Goal: Information Seeking & Learning: Learn about a topic

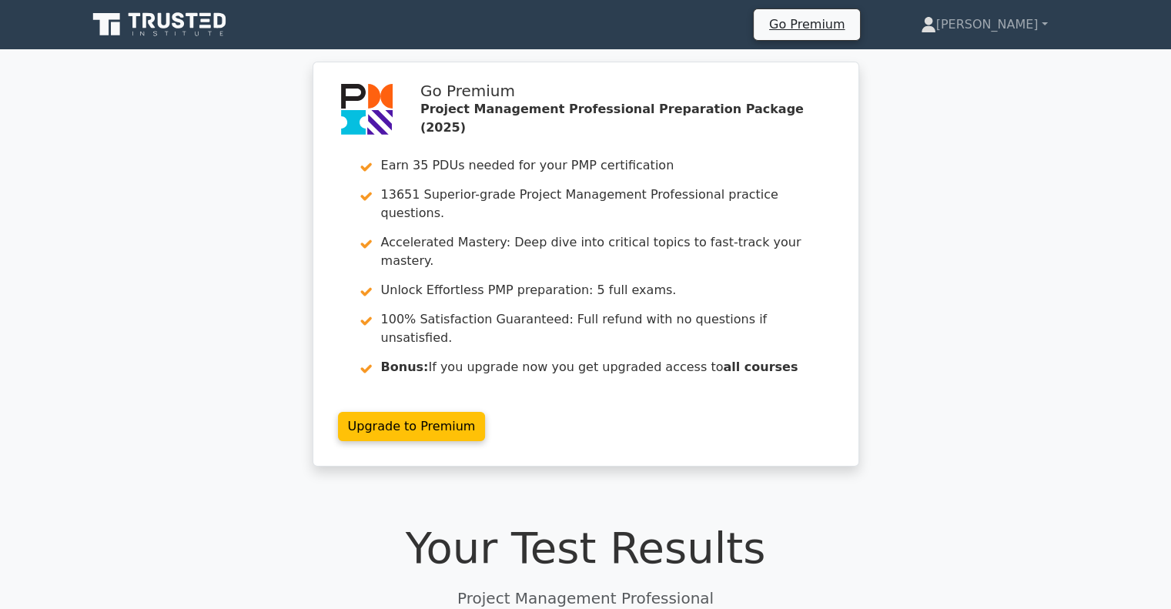
click at [184, 20] on icon at bounding box center [161, 24] width 148 height 29
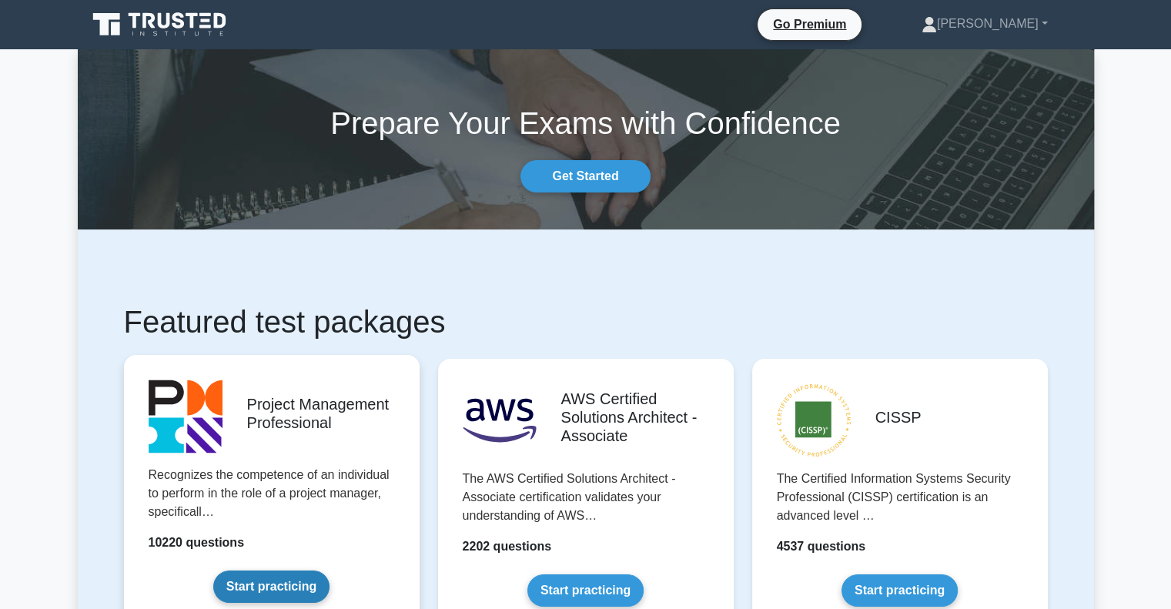
click at [310, 587] on link "Start practicing" at bounding box center [271, 586] width 116 height 32
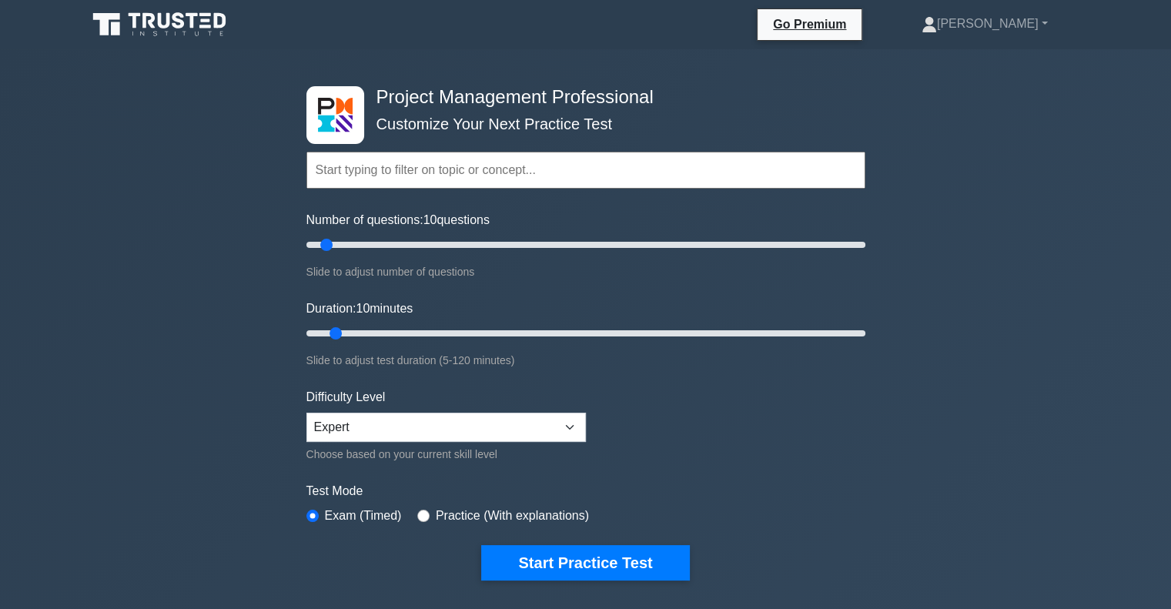
click at [400, 165] on input "text" at bounding box center [585, 170] width 559 height 37
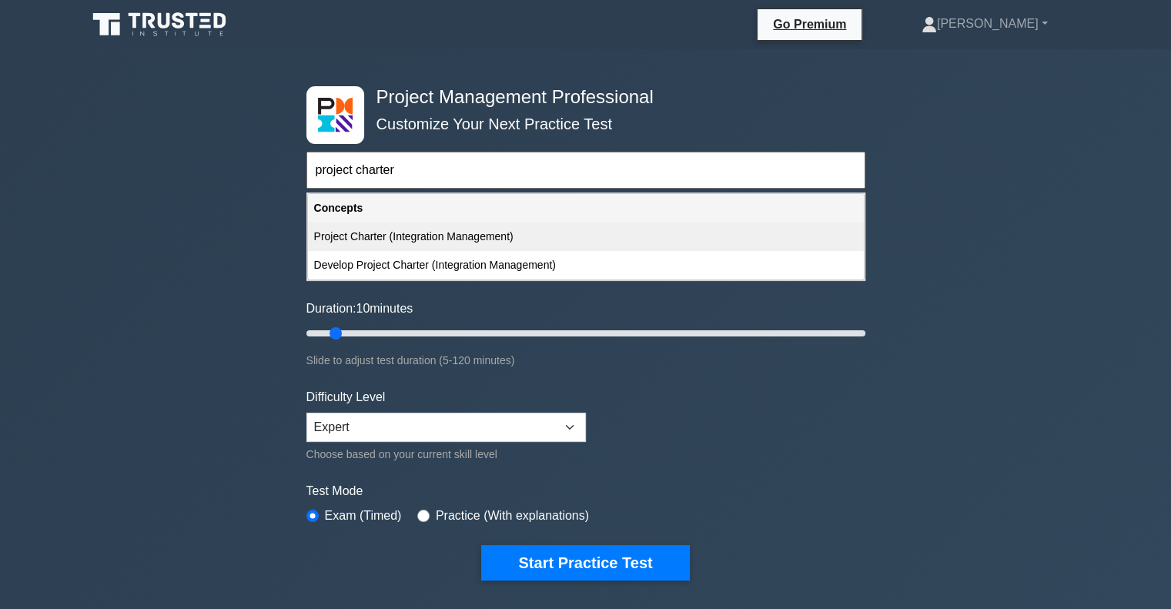
click at [461, 232] on div "Project Charter (Integration Management)" at bounding box center [586, 236] width 556 height 28
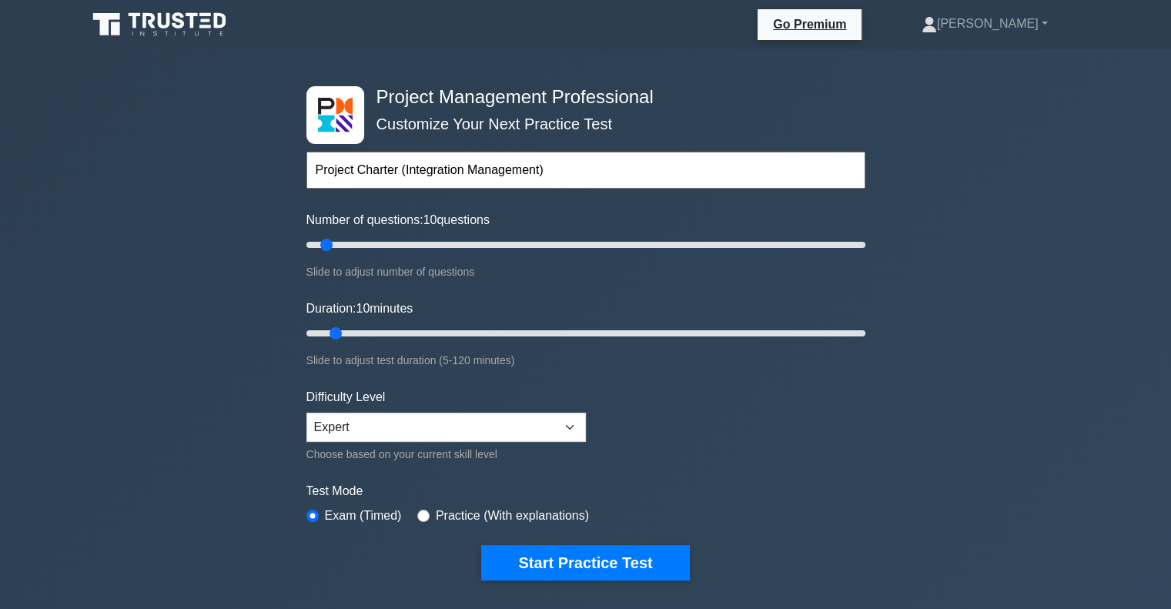
click at [570, 169] on input "Project Charter (Integration Management)" at bounding box center [585, 170] width 559 height 37
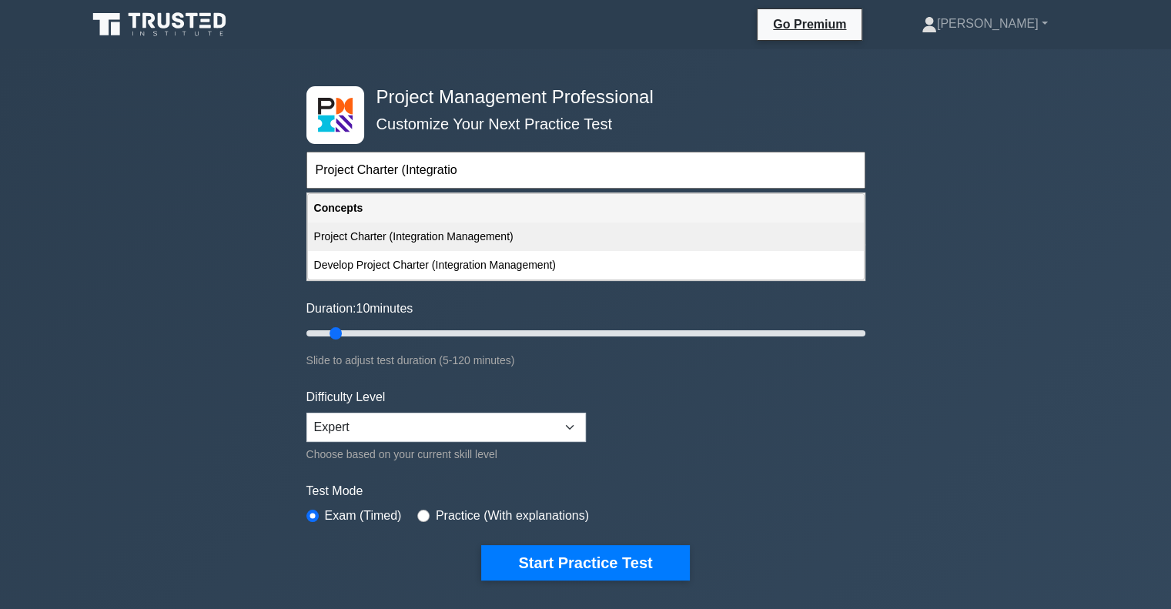
click at [470, 230] on div "Project Charter (Integration Management)" at bounding box center [586, 236] width 556 height 28
type input "Project Charter (Integration Management)"
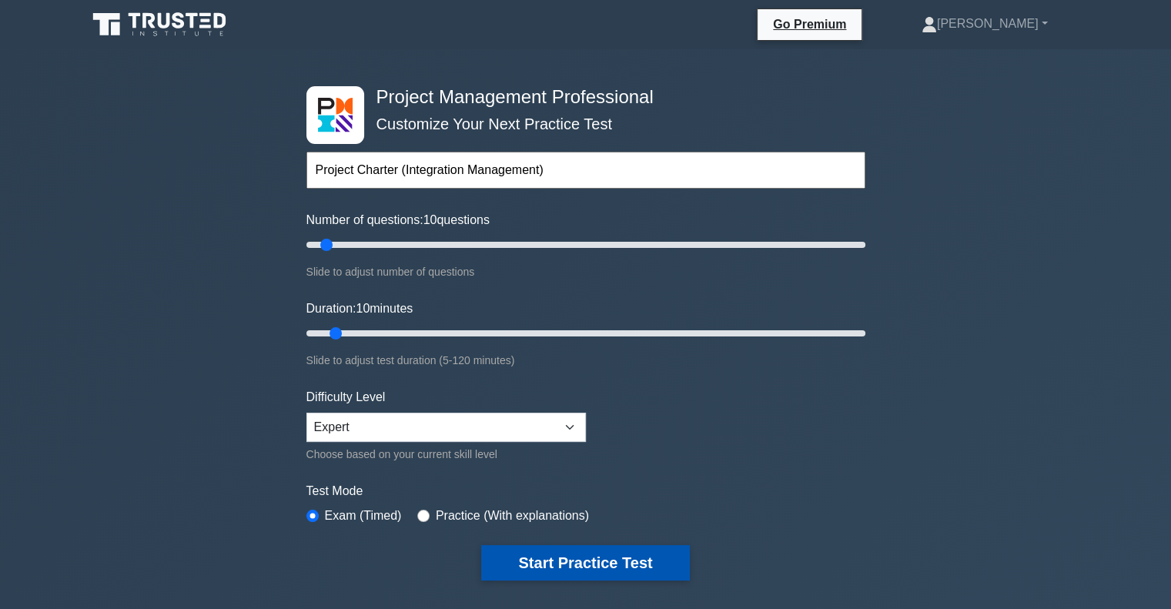
click at [551, 556] on button "Start Practice Test" at bounding box center [585, 562] width 208 height 35
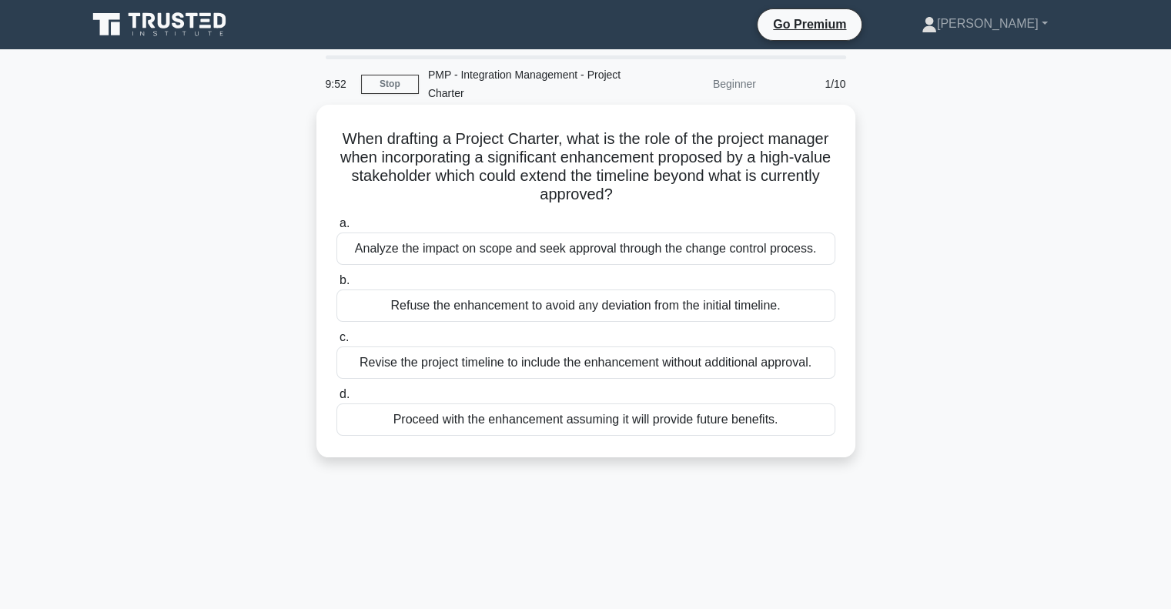
drag, startPoint x: 386, startPoint y: 141, endPoint x: 834, endPoint y: 192, distance: 451.7
click at [834, 192] on h5 "When drafting a Project Charter, what is the role of the project manager when i…" at bounding box center [586, 166] width 502 height 75
click at [486, 254] on div "Analyze the impact on scope and seek approval through the change control proces…" at bounding box center [585, 248] width 499 height 32
click at [336, 229] on input "a. Analyze the impact on scope and seek approval through the change control pro…" at bounding box center [336, 224] width 0 height 10
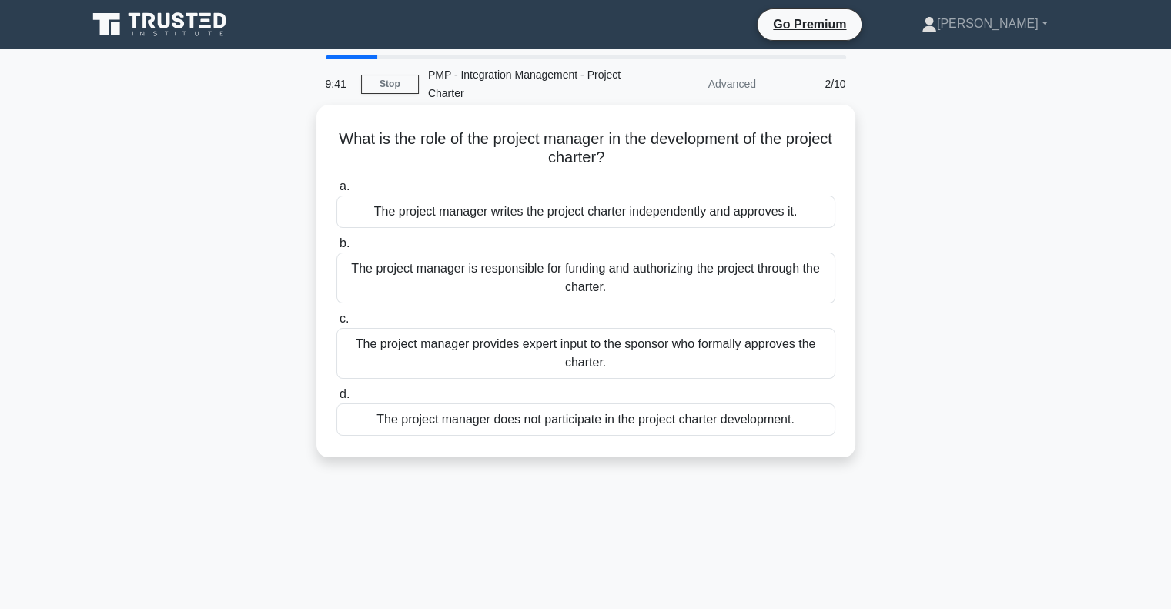
drag, startPoint x: 354, startPoint y: 137, endPoint x: 817, endPoint y: 155, distance: 463.0
click at [817, 155] on h5 "What is the role of the project manager in the development of the project chart…" at bounding box center [586, 148] width 502 height 38
click at [635, 361] on div "The project manager provides expert input to the sponsor who formally approves …" at bounding box center [585, 353] width 499 height 51
click at [336, 324] on input "c. The project manager provides expert input to the sponsor who formally approv…" at bounding box center [336, 319] width 0 height 10
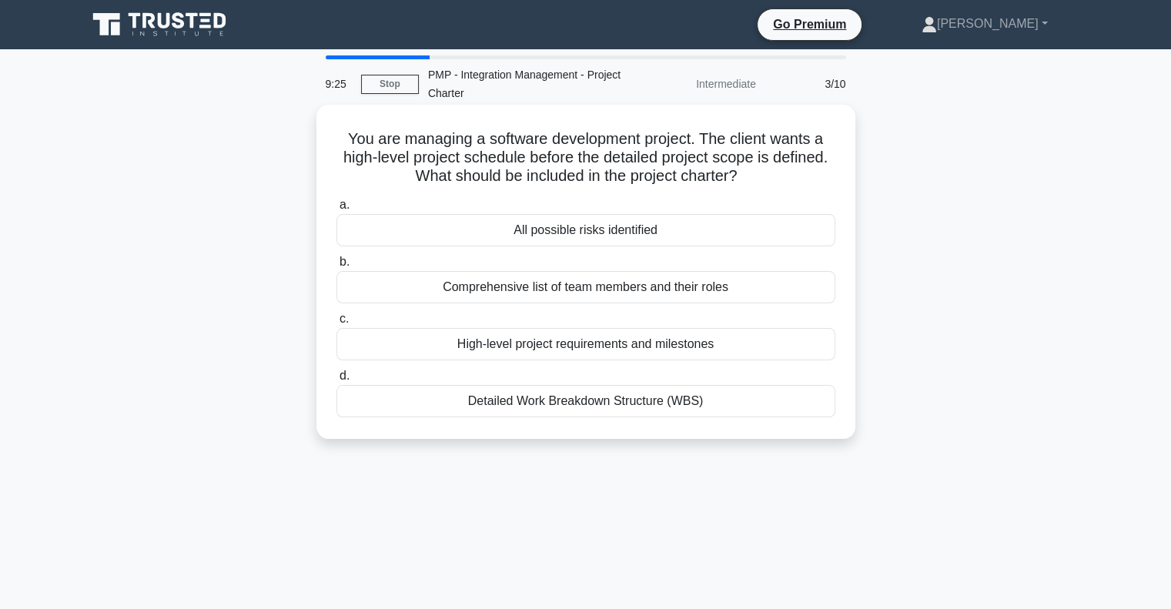
drag, startPoint x: 449, startPoint y: 138, endPoint x: 809, endPoint y: 179, distance: 362.5
click at [809, 179] on h5 "You are managing a software development project. The client wants a high-level …" at bounding box center [586, 157] width 502 height 57
click at [509, 346] on div "High-level project requirements and milestones" at bounding box center [585, 344] width 499 height 32
click at [336, 324] on input "c. High-level project requirements and milestones" at bounding box center [336, 319] width 0 height 10
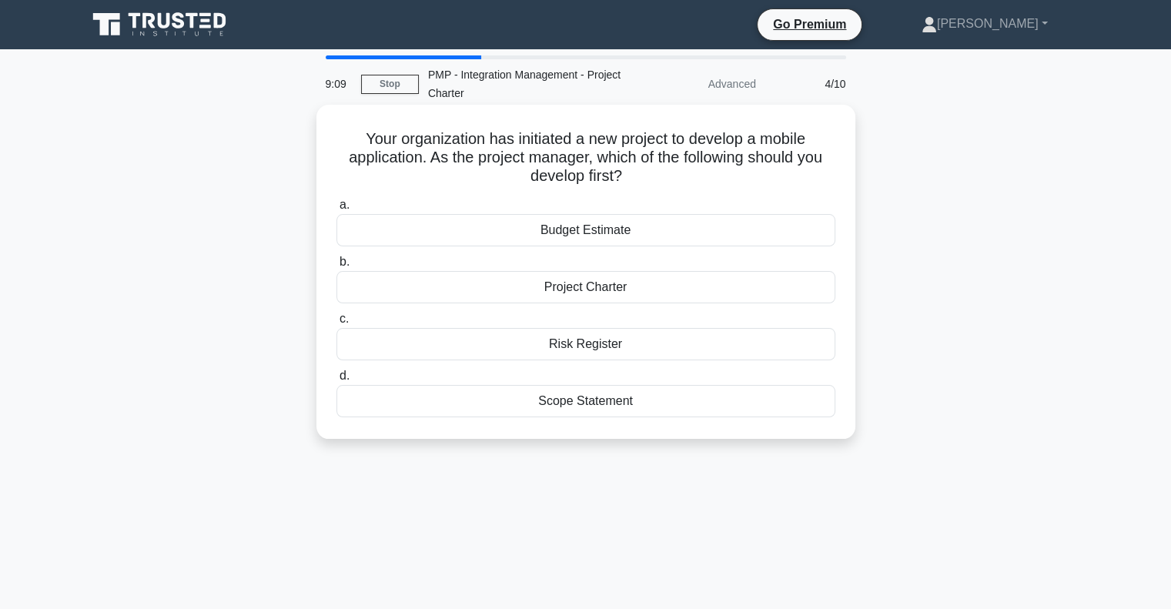
drag, startPoint x: 454, startPoint y: 142, endPoint x: 822, endPoint y: 172, distance: 369.2
click at [822, 172] on h5 "Your organization has initiated a new project to develop a mobile application. …" at bounding box center [586, 157] width 502 height 57
click at [741, 178] on h5 "Your organization has initiated a new project to develop a mobile application. …" at bounding box center [586, 157] width 502 height 57
click at [551, 284] on div "Project Charter" at bounding box center [585, 287] width 499 height 32
click at [336, 267] on input "b. Project Charter" at bounding box center [336, 262] width 0 height 10
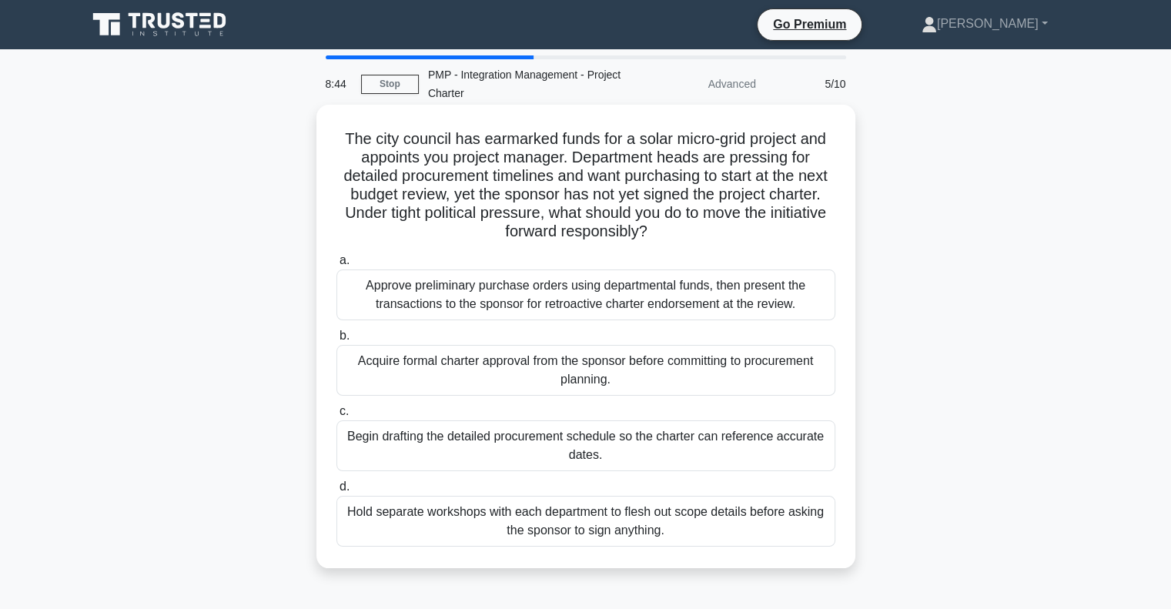
drag, startPoint x: 339, startPoint y: 140, endPoint x: 824, endPoint y: 229, distance: 493.7
click at [824, 229] on h5 "The city council has earmarked funds for a solar micro-grid project and appoint…" at bounding box center [586, 185] width 502 height 112
click at [493, 376] on div "Acquire formal charter approval from the sponsor before committing to procureme…" at bounding box center [585, 370] width 499 height 51
click at [336, 341] on input "b. Acquire formal charter approval from the sponsor before committing to procur…" at bounding box center [336, 336] width 0 height 10
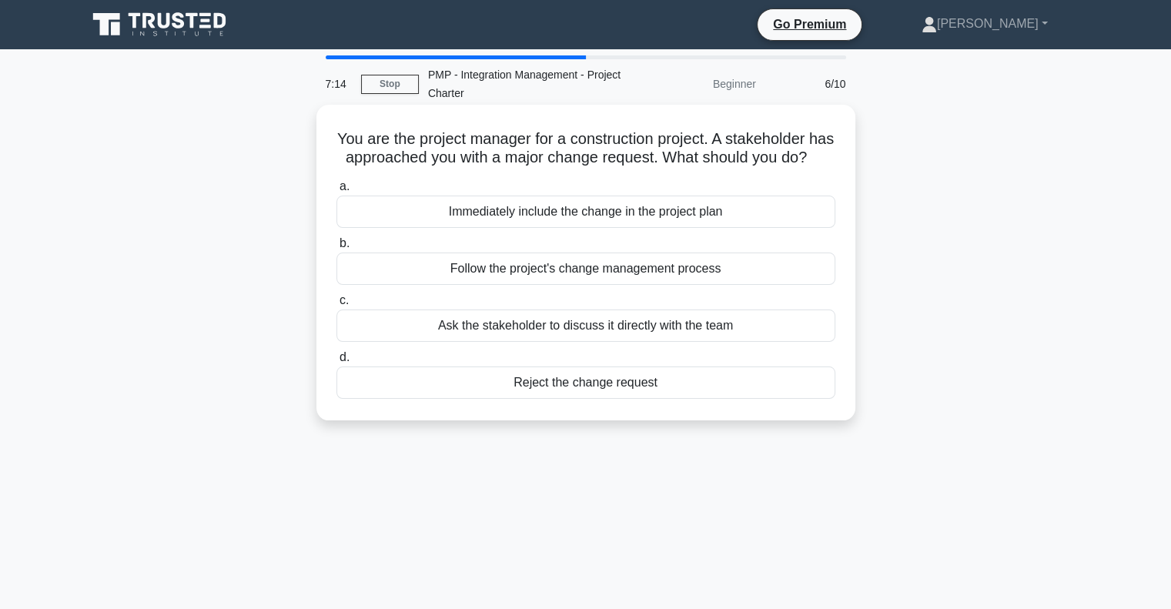
click at [534, 285] on div "Follow the project's change management process" at bounding box center [585, 268] width 499 height 32
click at [336, 249] on input "b. Follow the project's change management process" at bounding box center [336, 244] width 0 height 10
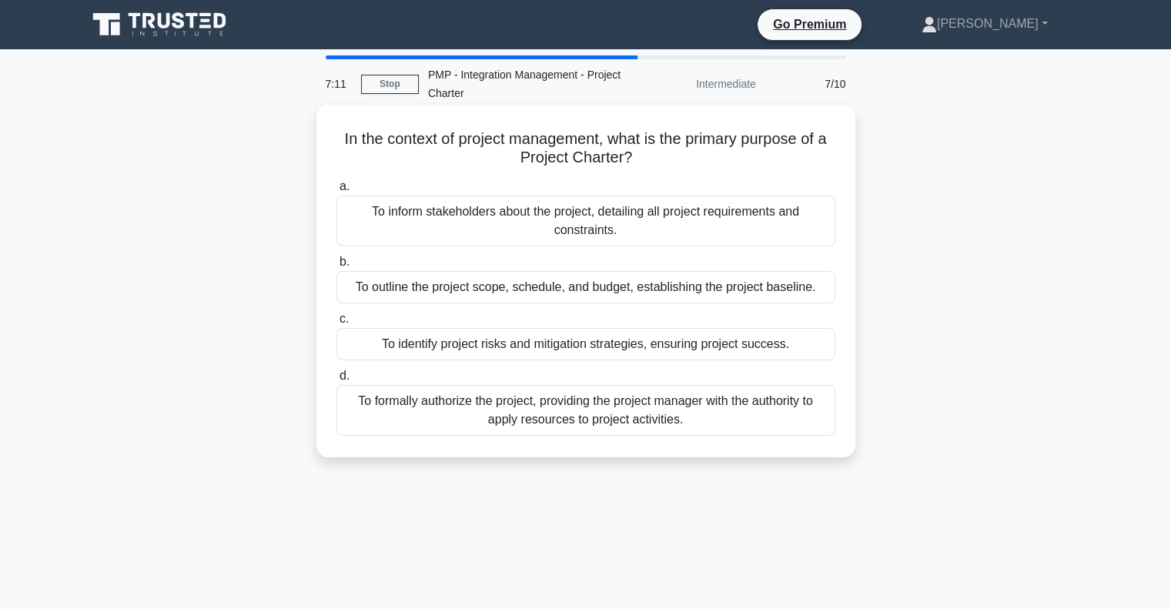
drag, startPoint x: 373, startPoint y: 138, endPoint x: 781, endPoint y: 152, distance: 409.0
click at [781, 152] on h5 "In the context of project management, what is the primary purpose of a Project …" at bounding box center [586, 148] width 502 height 38
click at [714, 161] on h5 "In the context of project management, what is the primary purpose of a Project …" at bounding box center [586, 148] width 502 height 38
click at [751, 412] on div "To formally authorize the project, providing the project manager with the autho…" at bounding box center [585, 410] width 499 height 51
click at [336, 381] on input "d. To formally authorize the project, providing the project manager with the au…" at bounding box center [336, 376] width 0 height 10
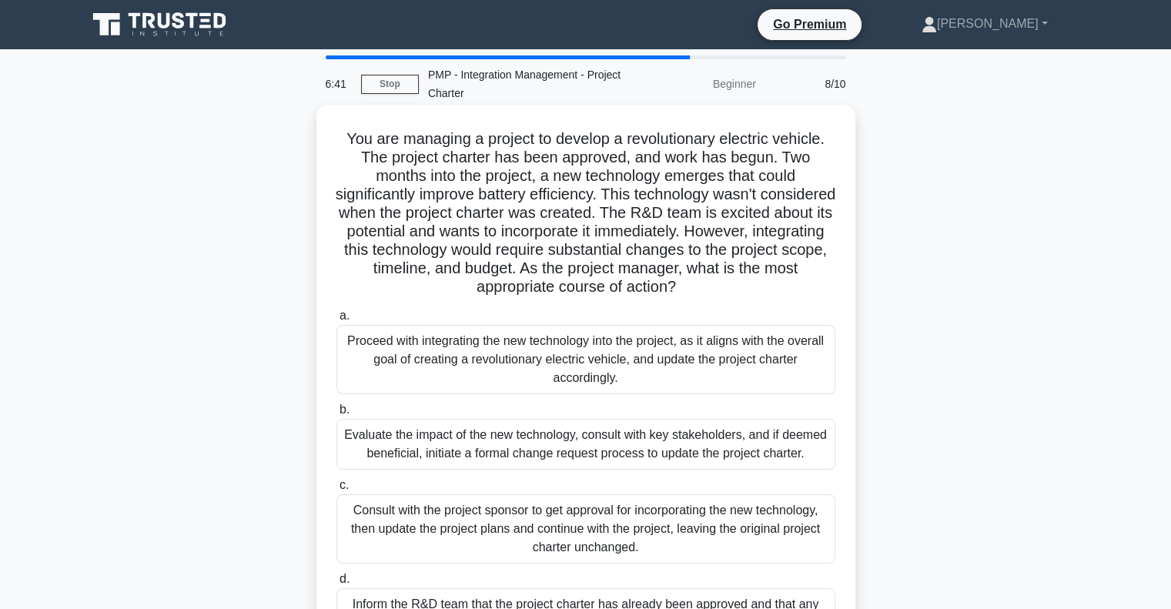
drag, startPoint x: 347, startPoint y: 140, endPoint x: 810, endPoint y: 280, distance: 483.4
click at [810, 280] on h5 "You are managing a project to develop a revolutionary electric vehicle. The pro…" at bounding box center [586, 213] width 502 height 168
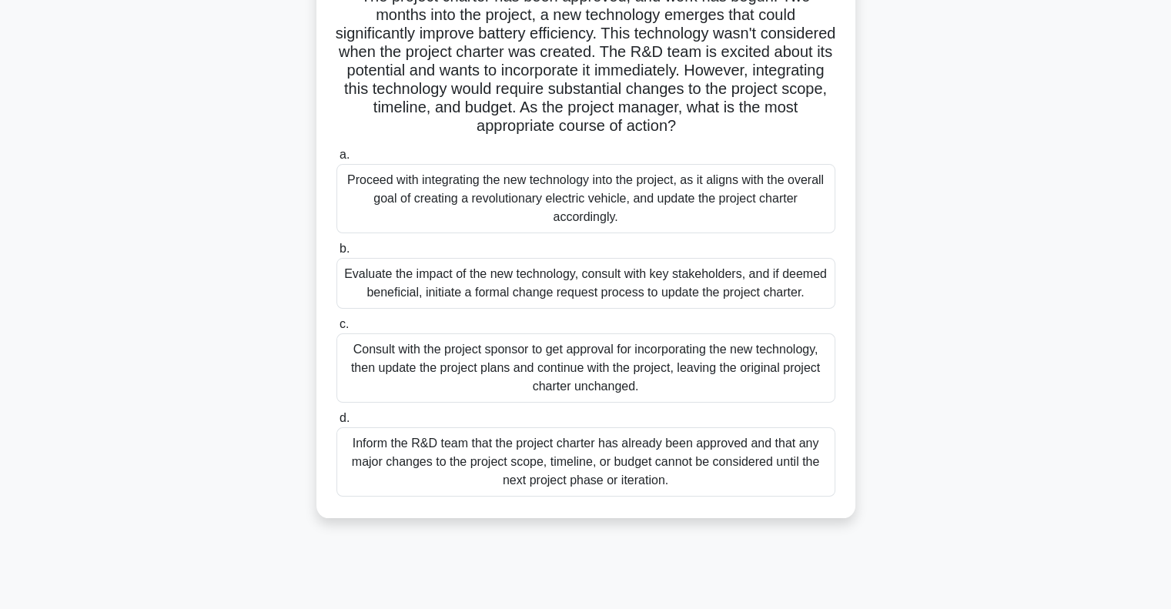
scroll to position [169, 0]
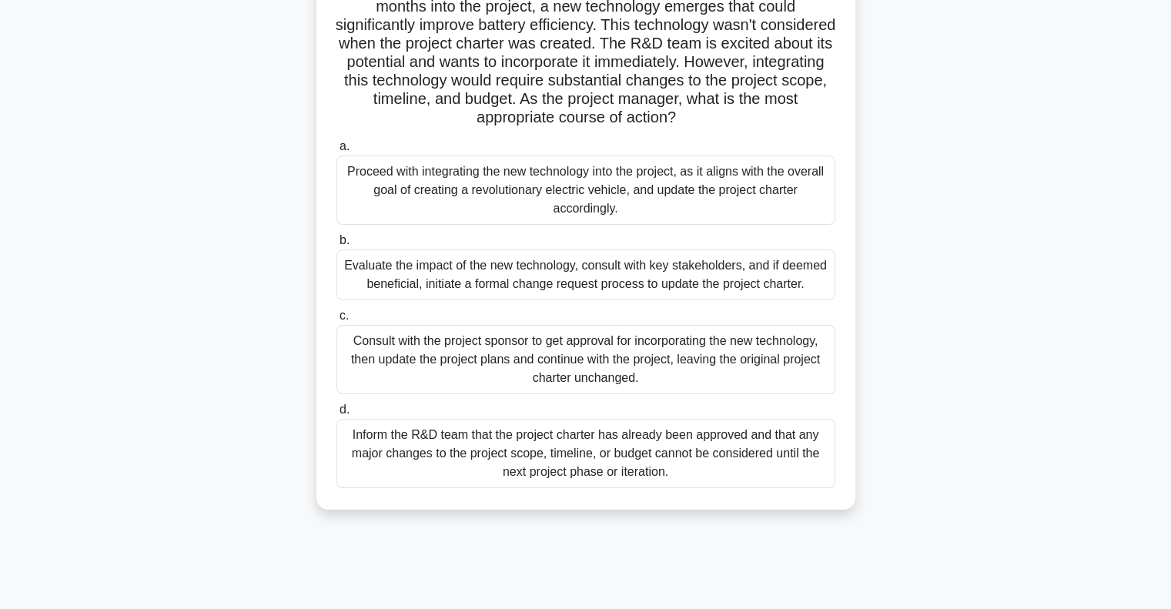
click at [597, 273] on div "Evaluate the impact of the new technology, consult with key stakeholders, and i…" at bounding box center [585, 274] width 499 height 51
click at [336, 246] on input "b. Evaluate the impact of the new technology, consult with key stakeholders, an…" at bounding box center [336, 241] width 0 height 10
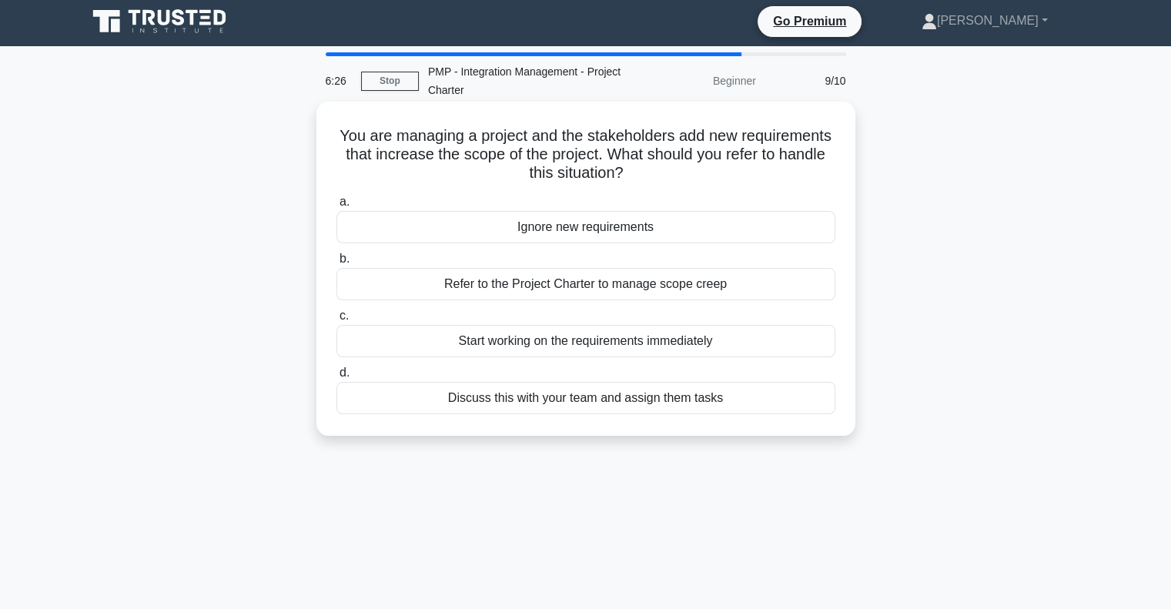
scroll to position [0, 0]
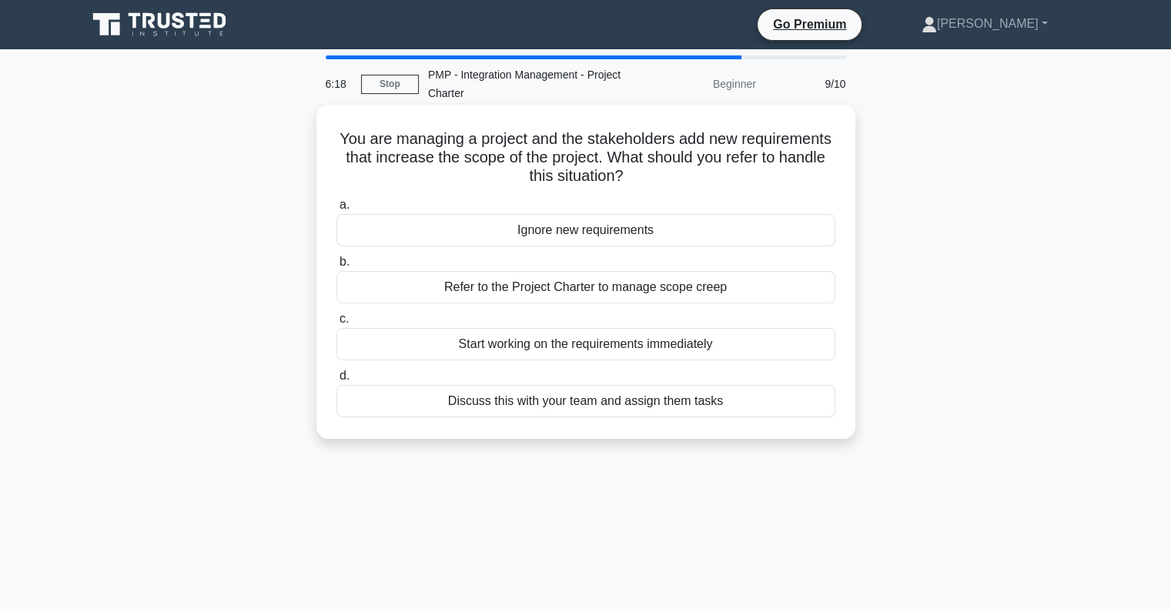
drag, startPoint x: 386, startPoint y: 132, endPoint x: 821, endPoint y: 178, distance: 436.5
click at [821, 178] on div "You are managing a project and the stakeholders add new requirements that incre…" at bounding box center [586, 272] width 527 height 322
click at [588, 289] on div "Refer to the Project Charter to manage scope creep" at bounding box center [585, 287] width 499 height 32
click at [336, 267] on input "b. Refer to the Project Charter to manage scope creep" at bounding box center [336, 262] width 0 height 10
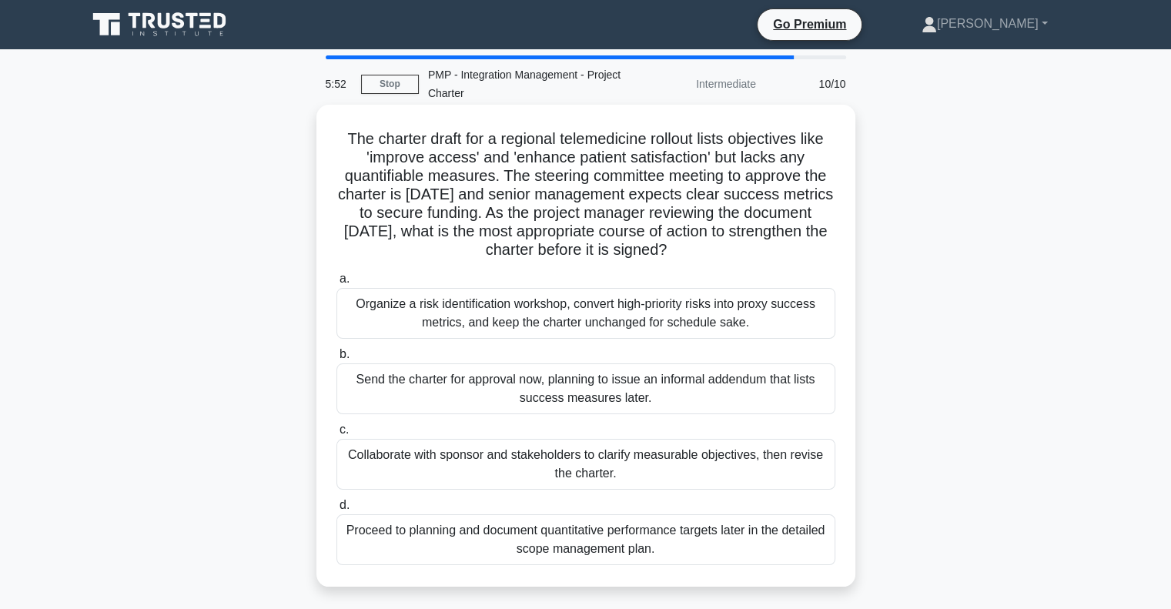
drag, startPoint x: 339, startPoint y: 142, endPoint x: 767, endPoint y: 257, distance: 443.3
click at [767, 257] on h5 "The charter draft for a regional telemedicine rollout lists objectives like 'im…" at bounding box center [586, 194] width 502 height 131
click at [769, 252] on h5 "The charter draft for a regional telemedicine rollout lists objectives like 'im…" at bounding box center [586, 194] width 502 height 131
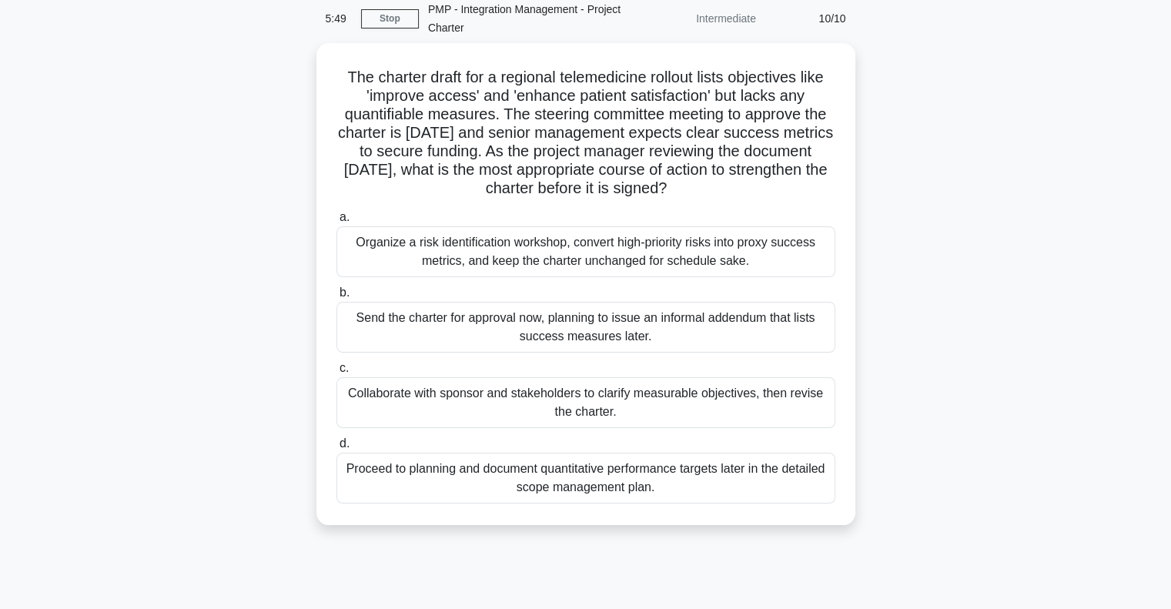
scroll to position [67, 0]
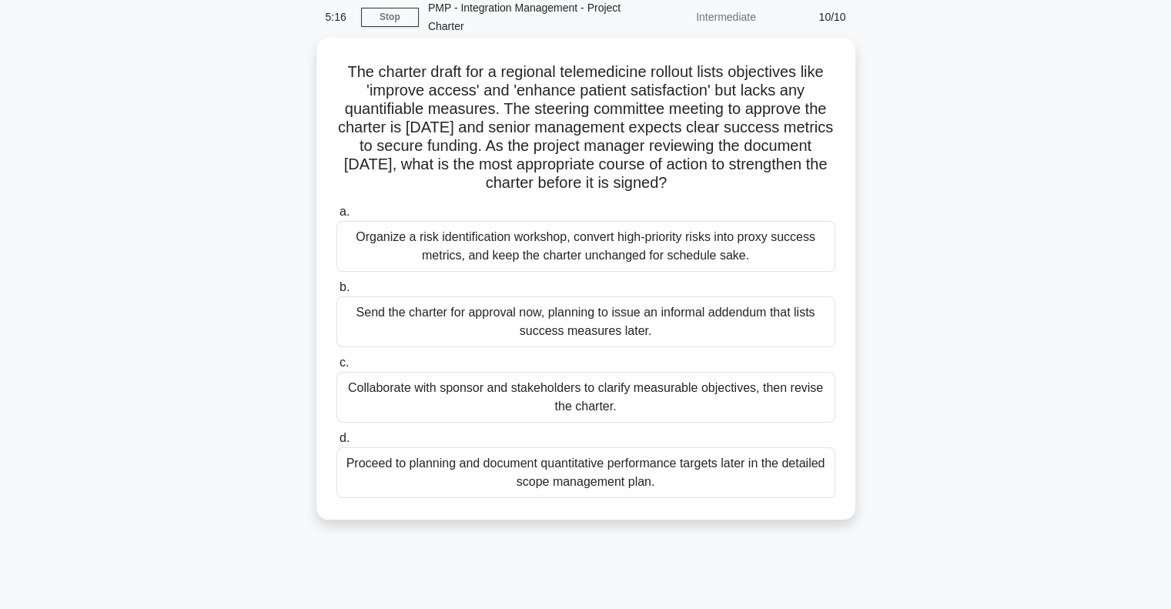
click at [663, 393] on div "Collaborate with sponsor and stakeholders to clarify measurable objectives, the…" at bounding box center [585, 397] width 499 height 51
click at [336, 368] on input "c. Collaborate with sponsor and stakeholders to clarify measurable objectives, …" at bounding box center [336, 363] width 0 height 10
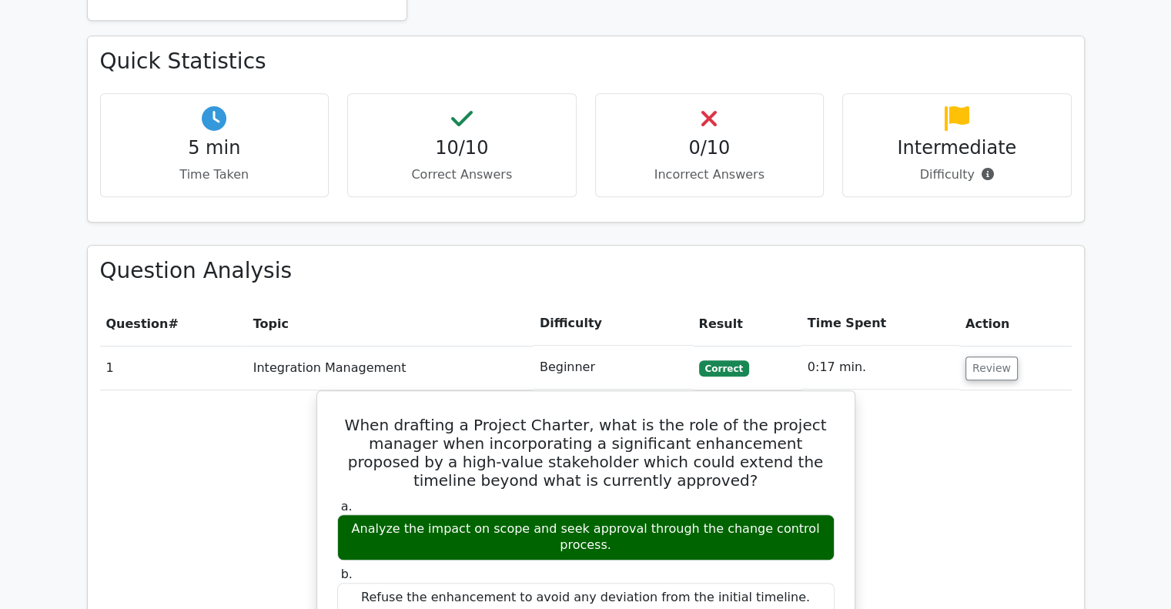
scroll to position [847, 0]
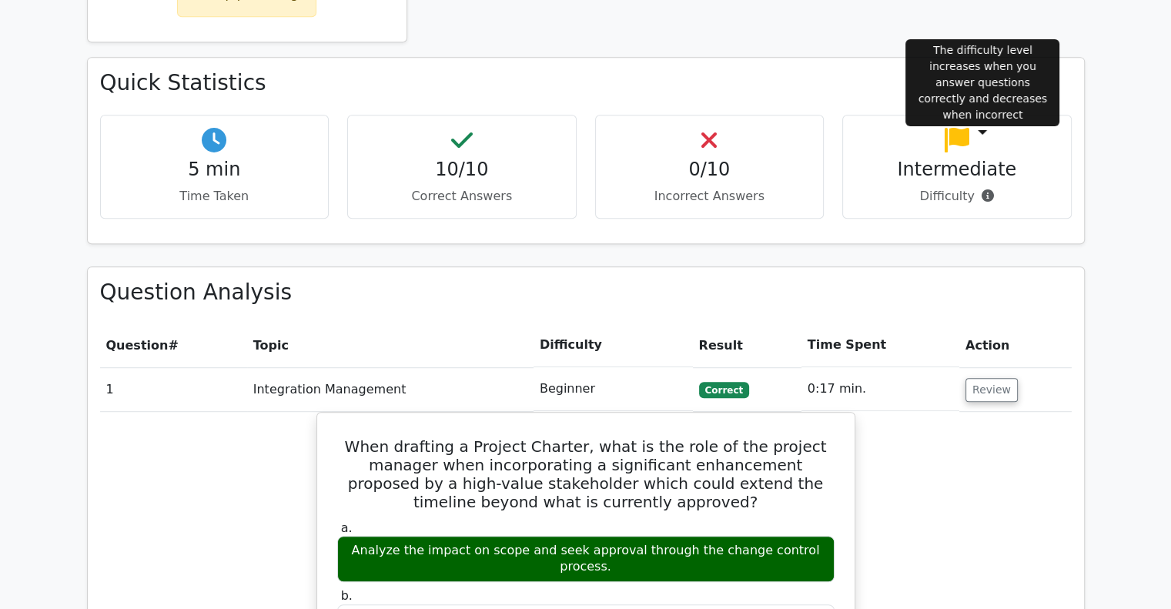
click at [985, 189] on icon at bounding box center [987, 195] width 12 height 12
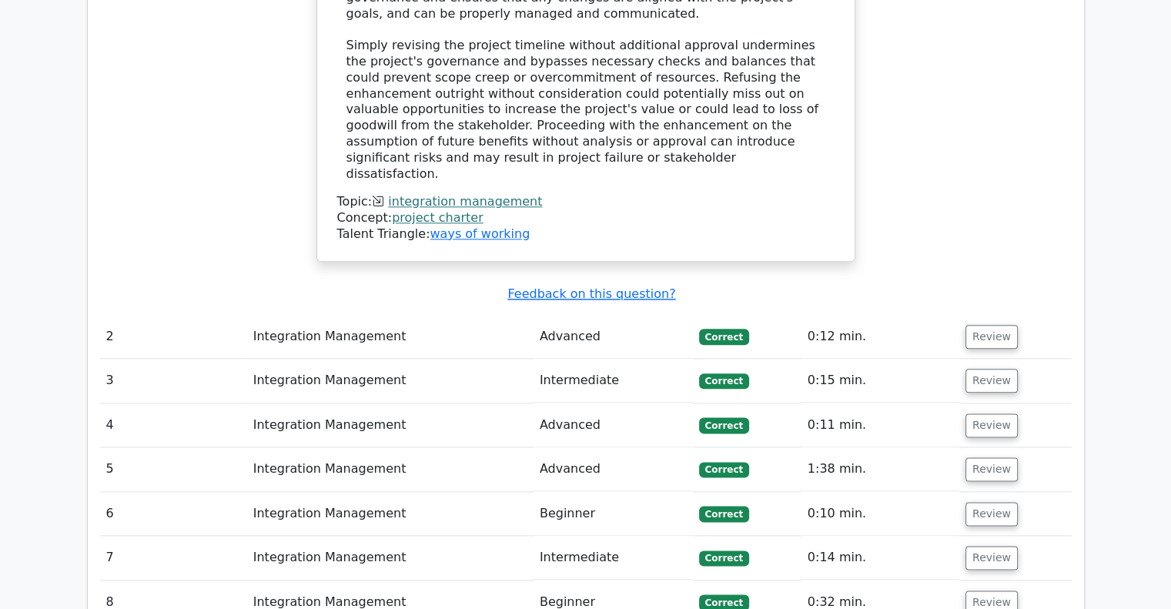
scroll to position [1810, 0]
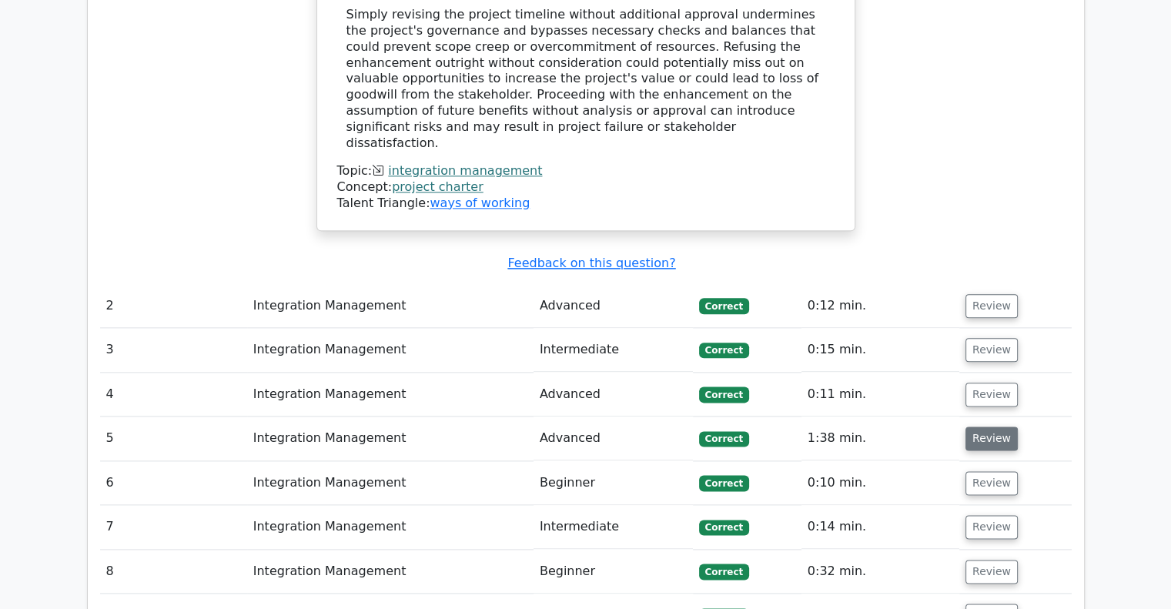
click at [985, 426] on button "Review" at bounding box center [991, 438] width 52 height 24
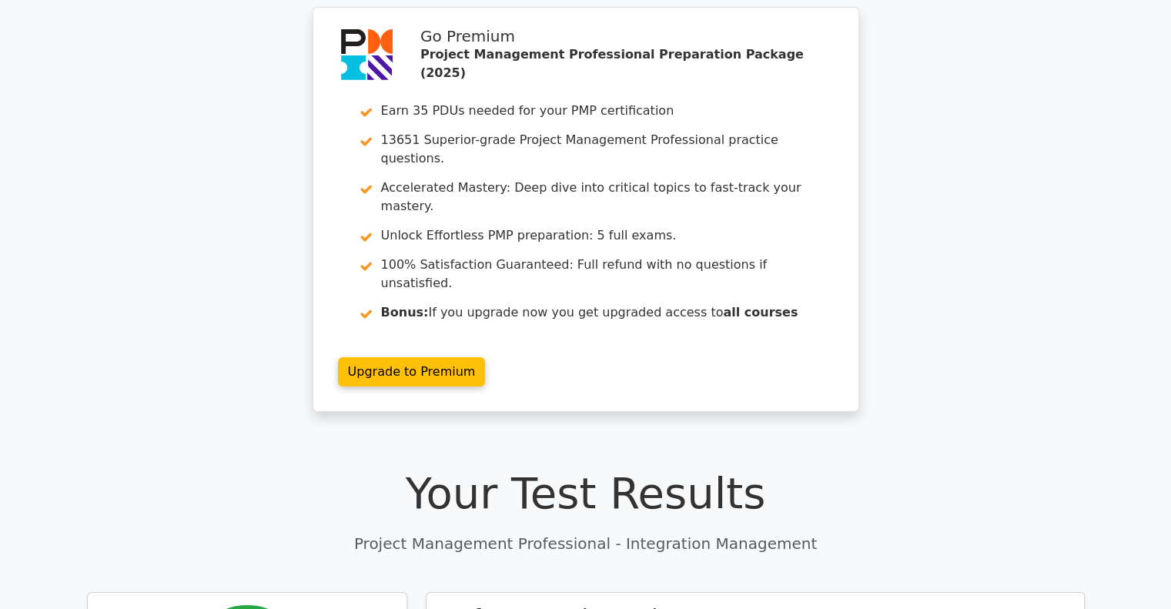
scroll to position [0, 0]
